Goal: Find specific page/section: Find specific page/section

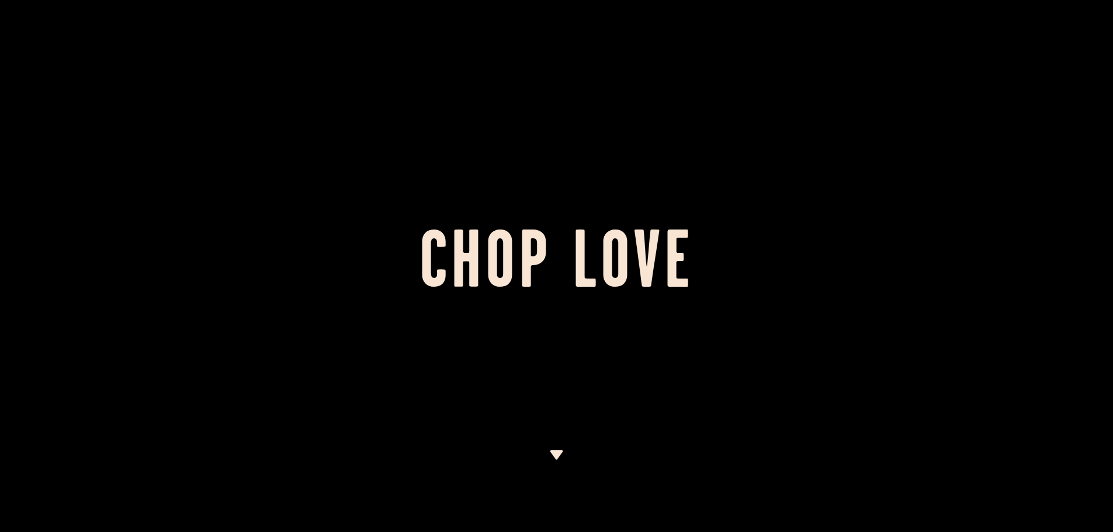
click at [558, 455] on img at bounding box center [556, 454] width 15 height 9
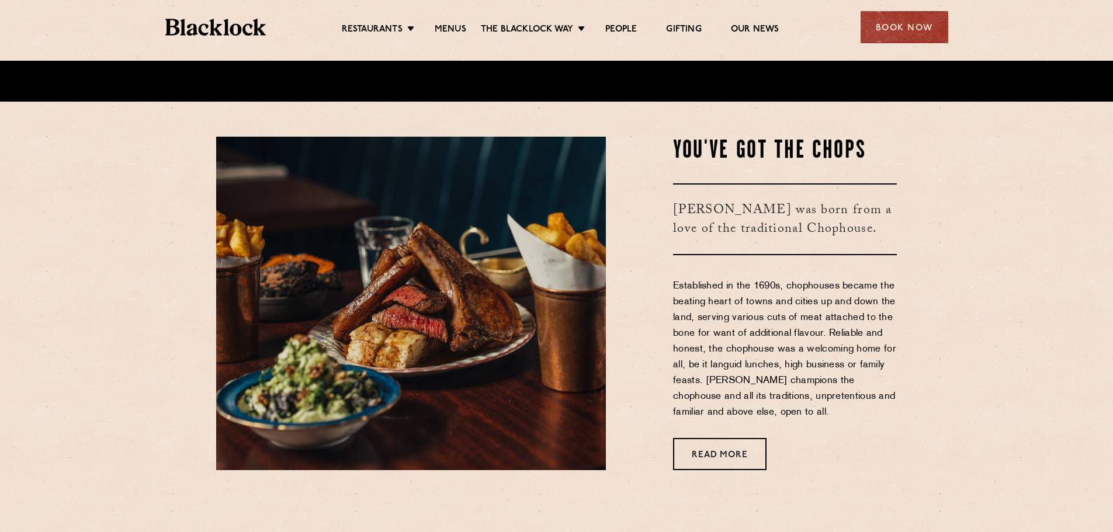
scroll to position [436, 0]
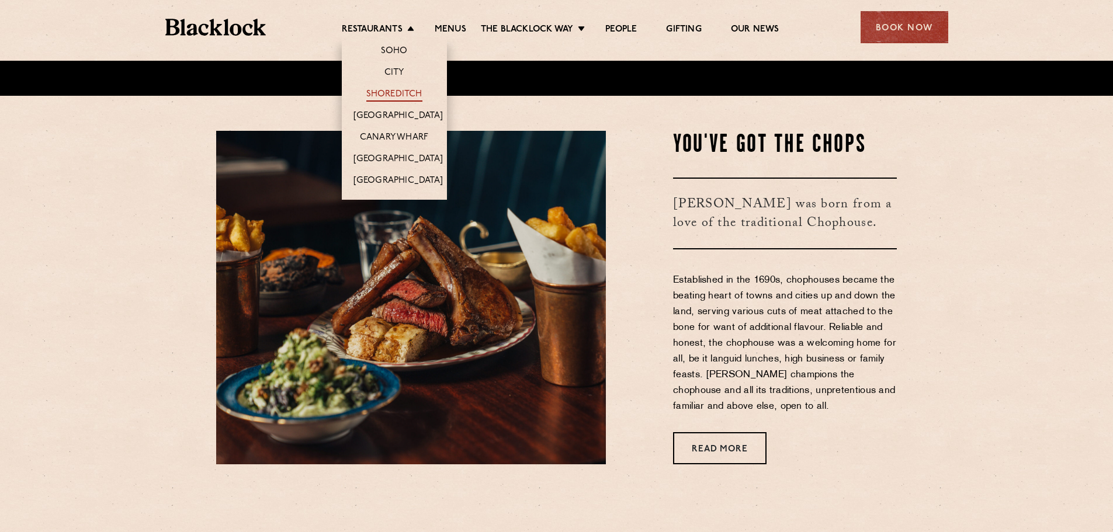
click at [387, 96] on link "Shoreditch" at bounding box center [394, 95] width 56 height 13
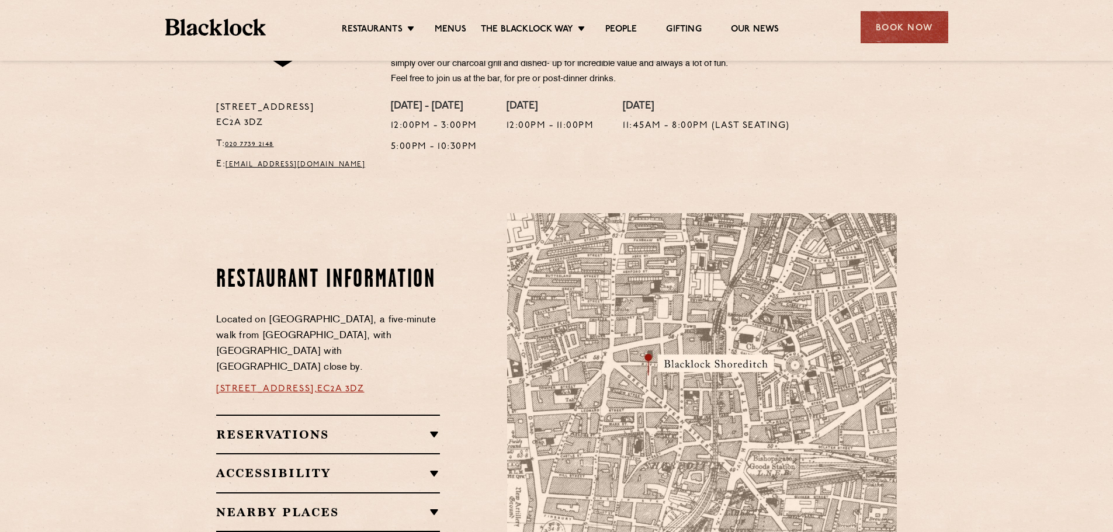
scroll to position [124, 0]
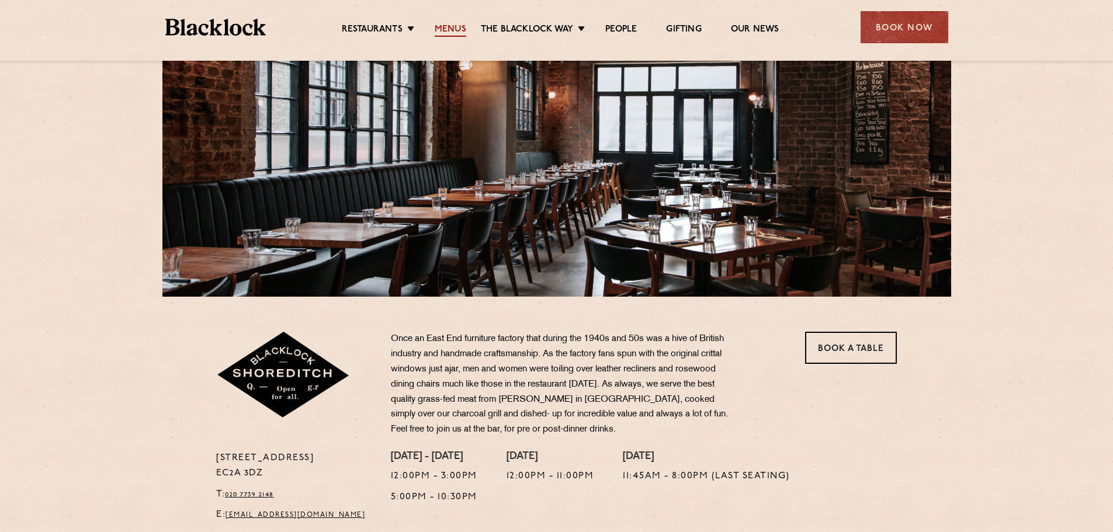
click at [458, 26] on link "Menus" at bounding box center [451, 30] width 32 height 13
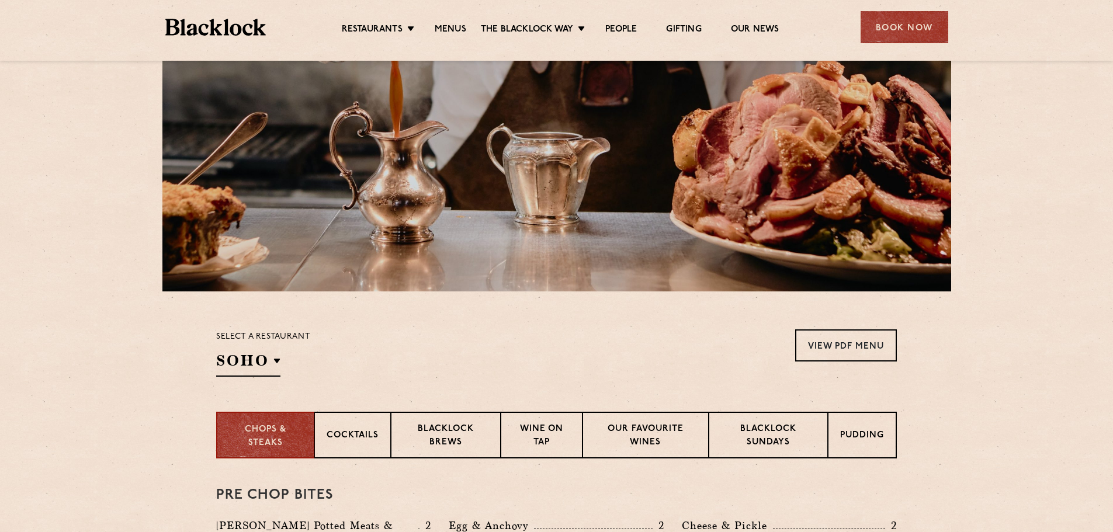
scroll to position [234, 0]
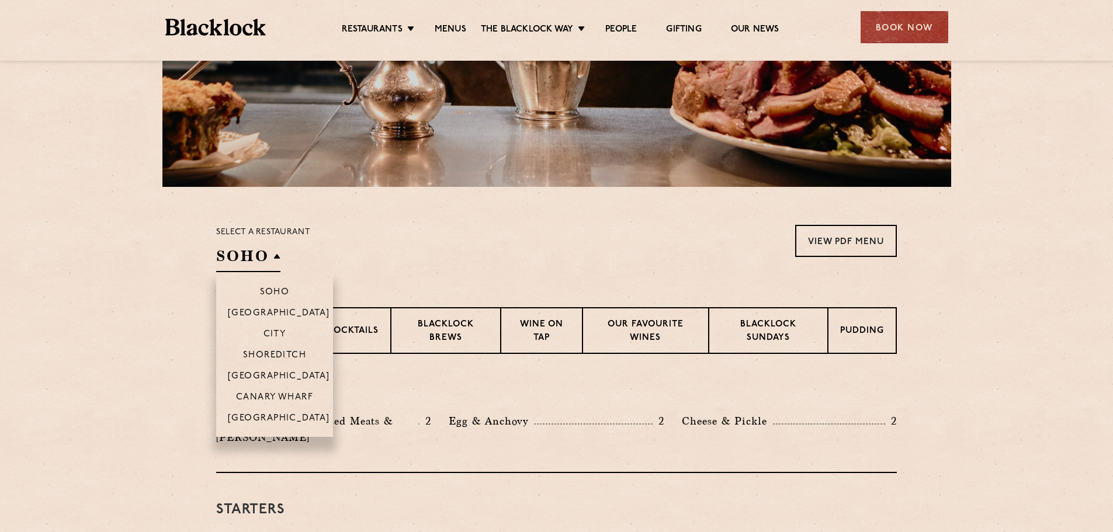
click at [257, 252] on h2 "SOHO" at bounding box center [248, 259] width 64 height 26
click at [284, 350] on p "Shoreditch" at bounding box center [275, 356] width 64 height 12
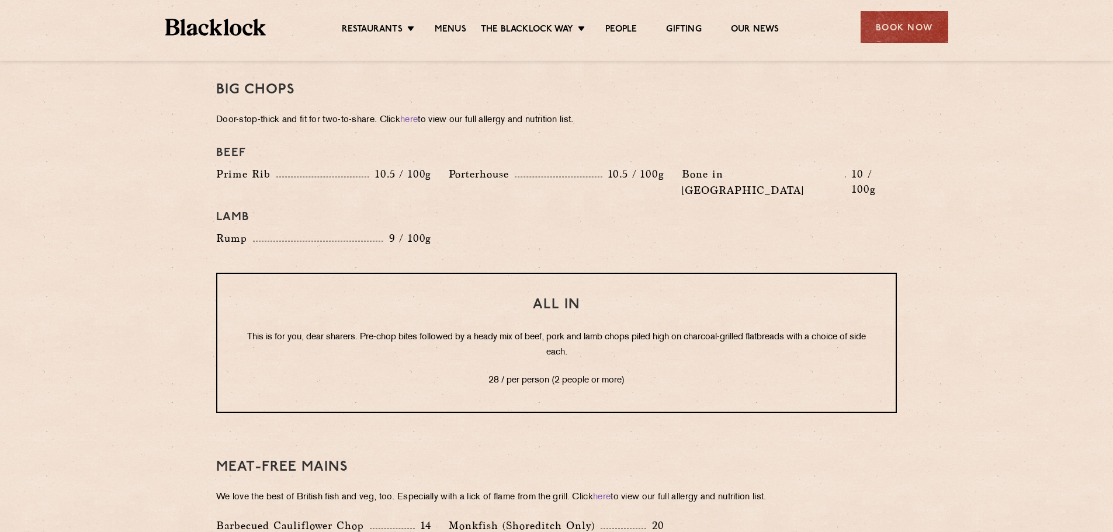
scroll to position [1308, 0]
